Goal: Navigation & Orientation: Find specific page/section

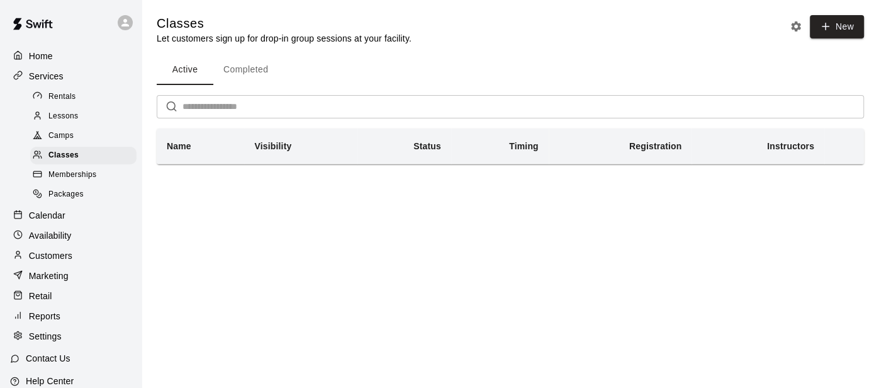
click at [49, 216] on p "Calendar" at bounding box center [47, 215] width 36 height 13
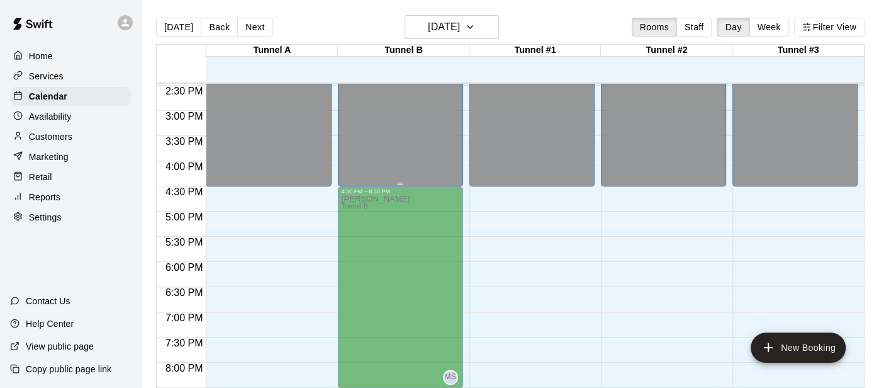
scroll to position [727, 0]
click at [60, 123] on div "Availability" at bounding box center [70, 116] width 121 height 19
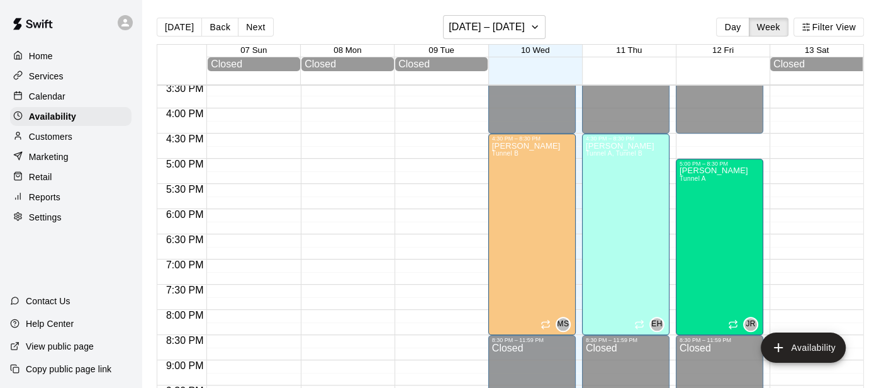
scroll to position [784, 0]
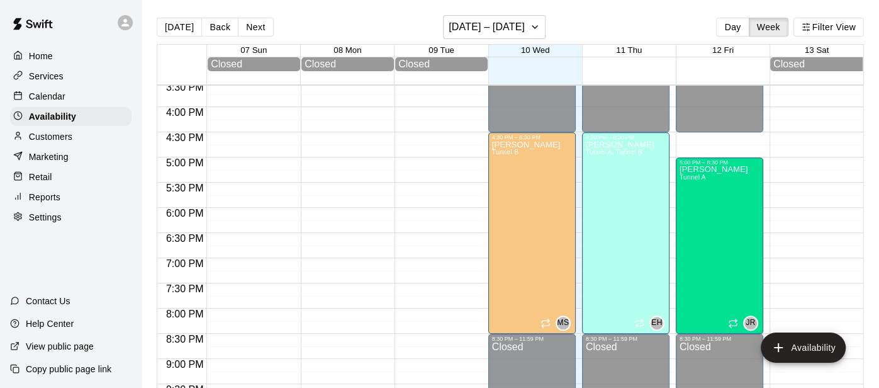
click at [38, 98] on p "Calendar" at bounding box center [47, 96] width 36 height 13
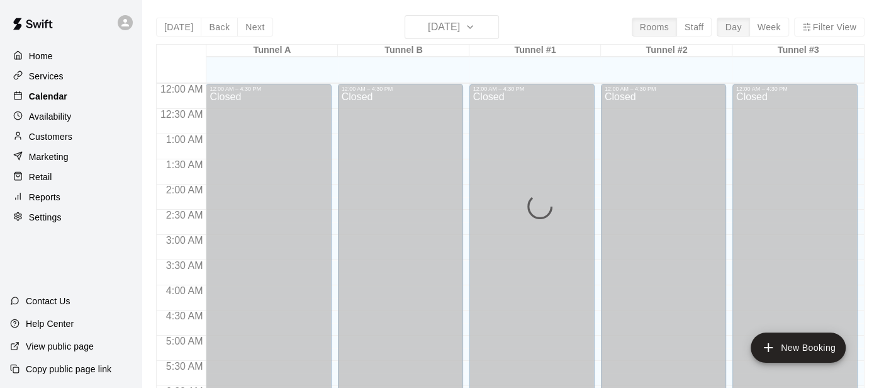
scroll to position [549, 0]
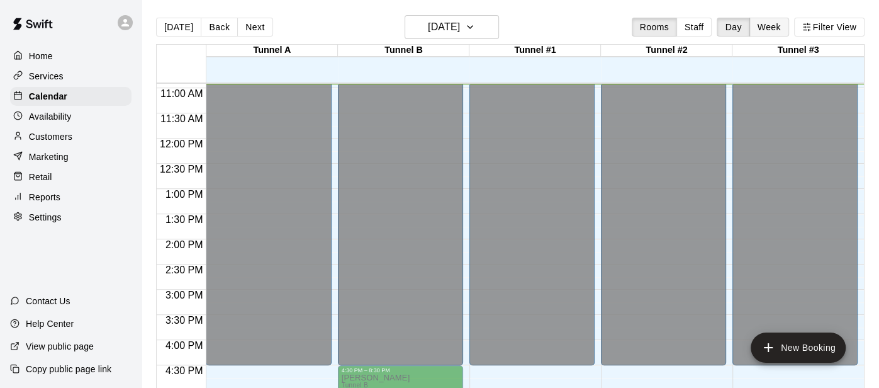
click at [777, 25] on button "Week" at bounding box center [769, 27] width 40 height 19
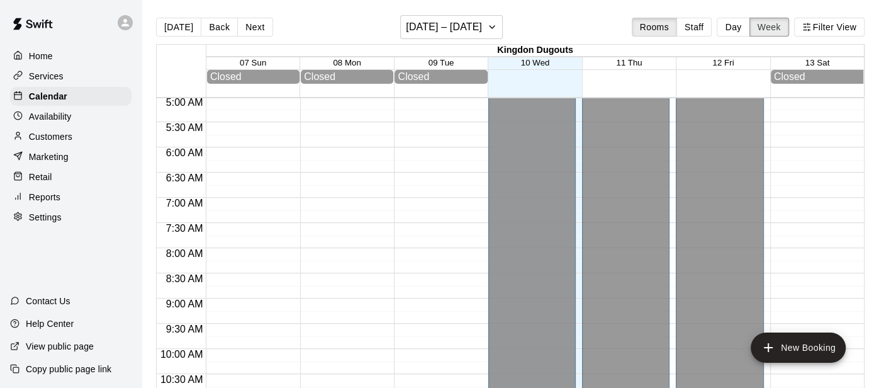
scroll to position [252, 0]
click at [252, 26] on button "Next" at bounding box center [254, 27] width 35 height 19
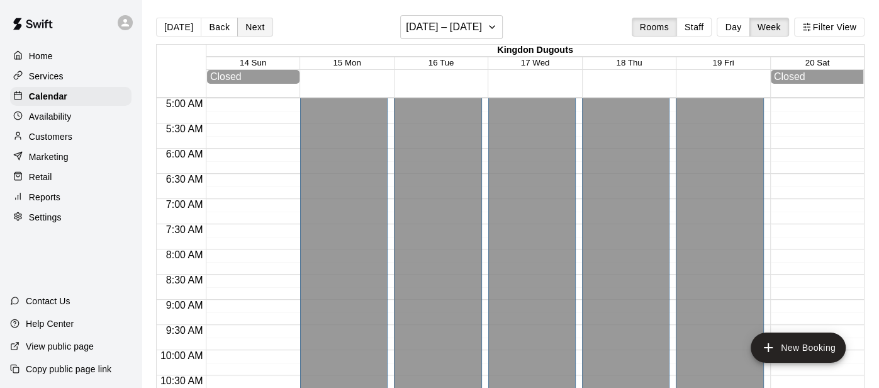
click at [252, 26] on button "Next" at bounding box center [254, 27] width 35 height 19
click at [249, 32] on button "Next" at bounding box center [254, 27] width 35 height 19
click at [249, 33] on button "Next" at bounding box center [254, 27] width 35 height 19
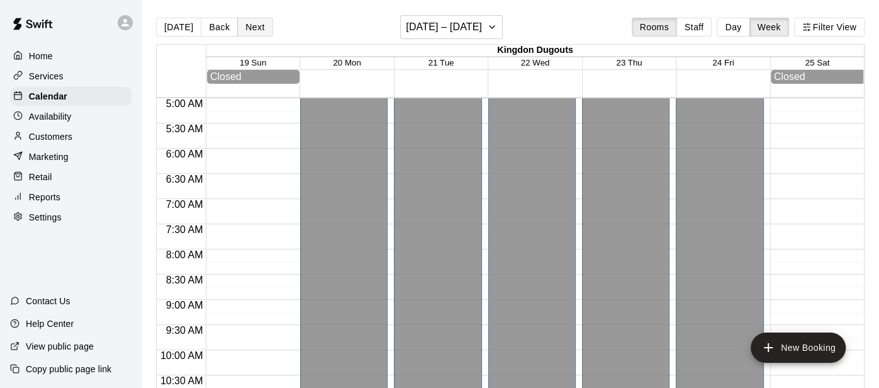
click at [249, 33] on button "Next" at bounding box center [254, 27] width 35 height 19
click at [215, 28] on button "Back" at bounding box center [219, 27] width 37 height 19
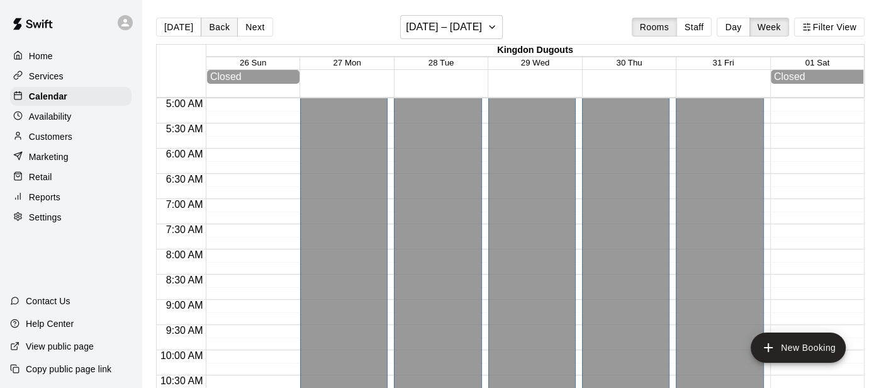
click at [215, 28] on button "Back" at bounding box center [219, 27] width 37 height 19
click at [248, 31] on button "Next" at bounding box center [254, 27] width 35 height 19
click at [247, 31] on button "Next" at bounding box center [254, 27] width 35 height 19
click at [246, 30] on button "Next" at bounding box center [254, 27] width 35 height 19
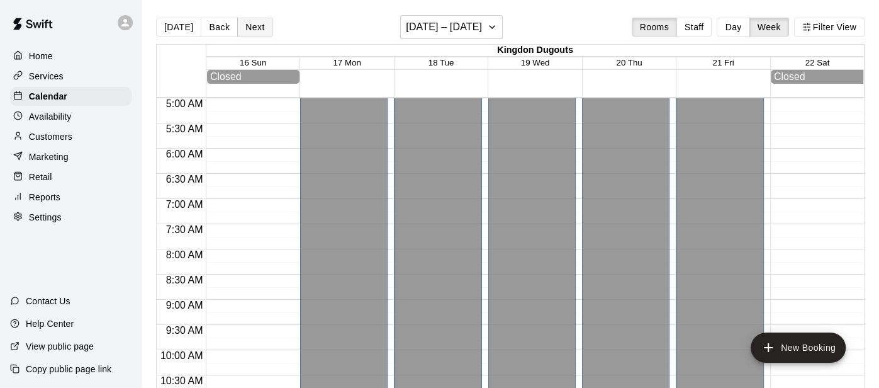
click at [246, 30] on button "Next" at bounding box center [254, 27] width 35 height 19
